Goal: Navigation & Orientation: Find specific page/section

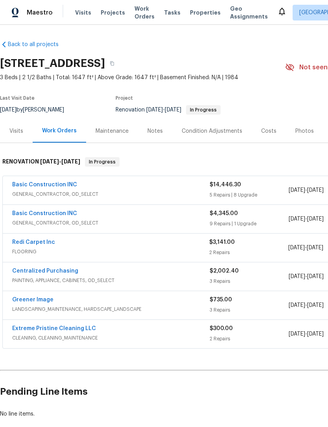
click at [22, 214] on link "Basic Construction INC" at bounding box center [44, 214] width 65 height 6
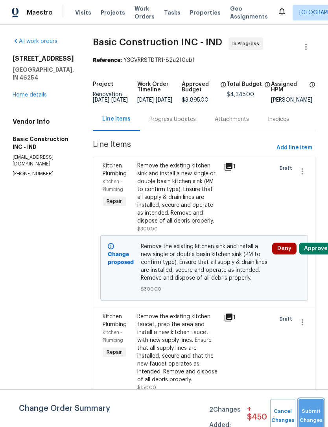
click at [317, 413] on button "Submit Changes" at bounding box center [311, 416] width 25 height 34
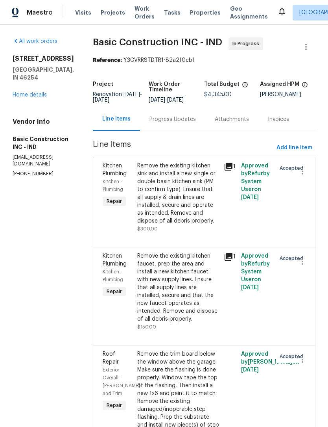
click at [19, 98] on link "Home details" at bounding box center [30, 95] width 34 height 6
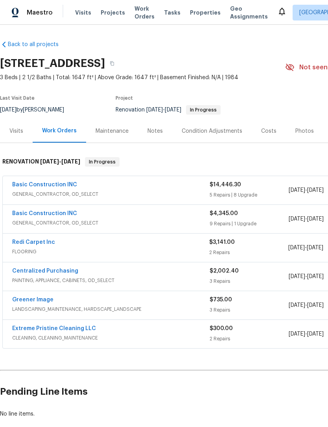
click at [262, 132] on div "Costs" at bounding box center [268, 131] width 15 height 8
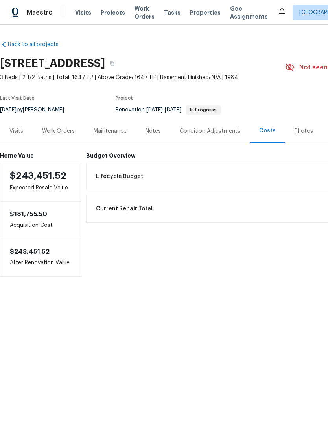
click at [52, 129] on div "Work Orders" at bounding box center [58, 131] width 33 height 8
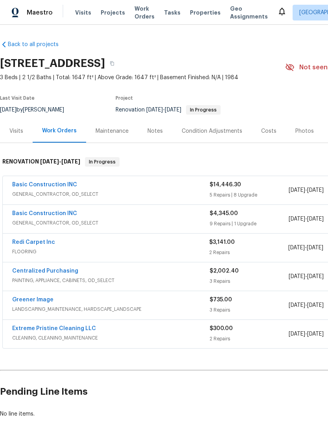
click at [34, 185] on link "Basic Construction INC" at bounding box center [44, 185] width 65 height 6
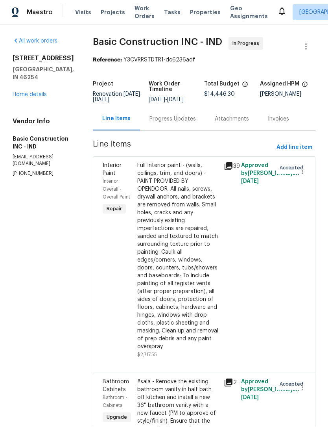
click at [20, 92] on link "Home details" at bounding box center [30, 95] width 34 height 6
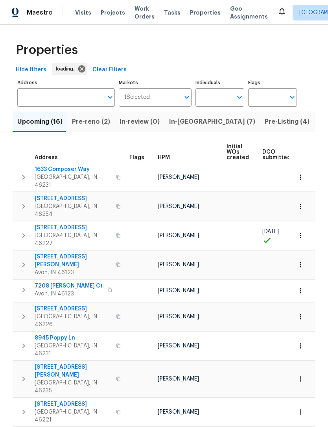
click at [265, 122] on span "Pre-Listing (4)" at bounding box center [287, 121] width 45 height 11
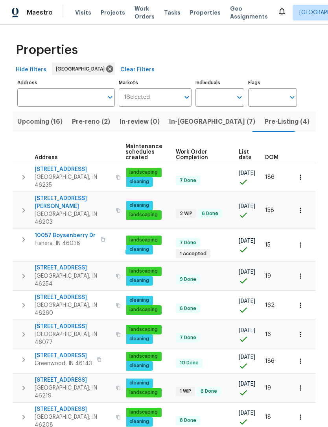
scroll to position [0, 114]
click at [276, 157] on span "DOM" at bounding box center [271, 158] width 13 height 6
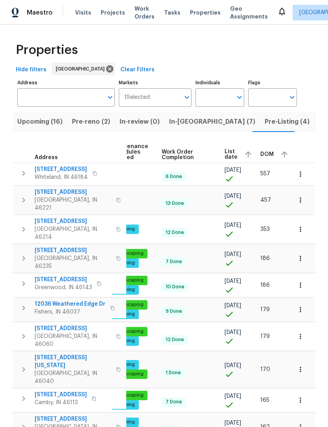
scroll to position [0, 128]
click at [264, 156] on span "DOM" at bounding box center [267, 154] width 13 height 6
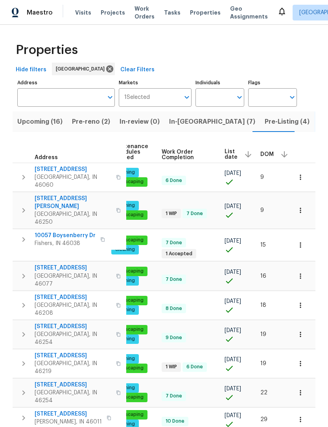
scroll to position [0, 115]
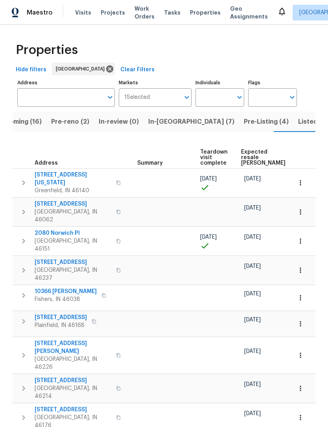
scroll to position [0, 146]
click at [251, 153] on span "Expected resale [PERSON_NAME]" at bounding box center [264, 157] width 44 height 17
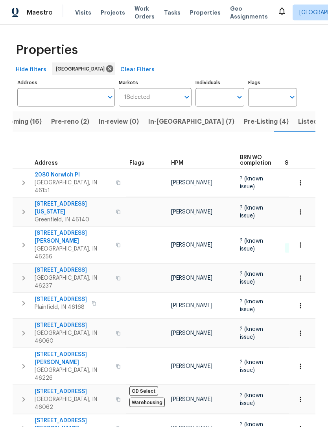
click at [244, 123] on span "Pre-Listing (4)" at bounding box center [266, 121] width 45 height 11
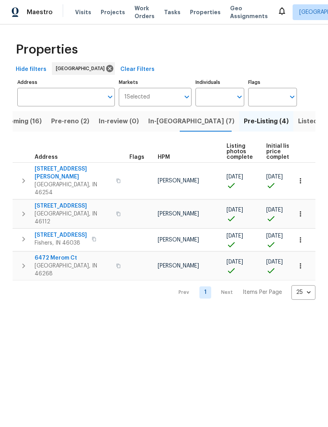
click at [155, 129] on button "In-[GEOGRAPHIC_DATA] (7)" at bounding box center [192, 121] width 96 height 20
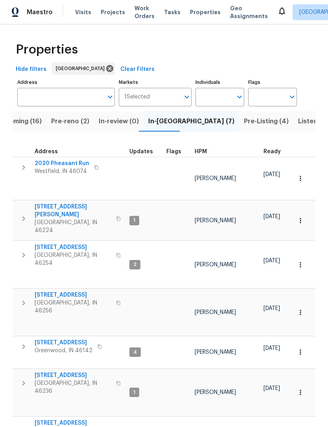
click at [65, 125] on span "Pre-reno (2)" at bounding box center [70, 121] width 38 height 11
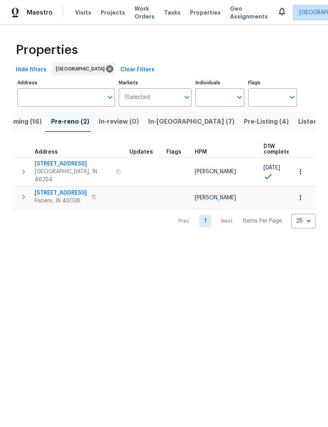
click at [26, 124] on span "Upcoming (16)" at bounding box center [18, 121] width 45 height 11
